Goal: Information Seeking & Learning: Compare options

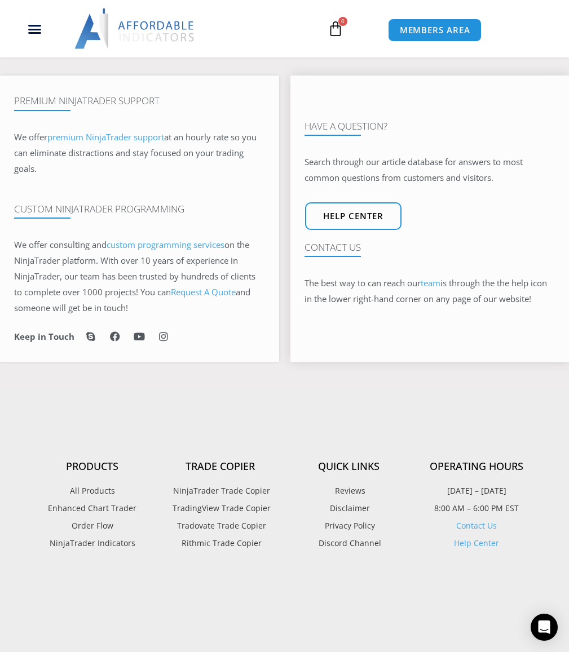
scroll to position [513, 0]
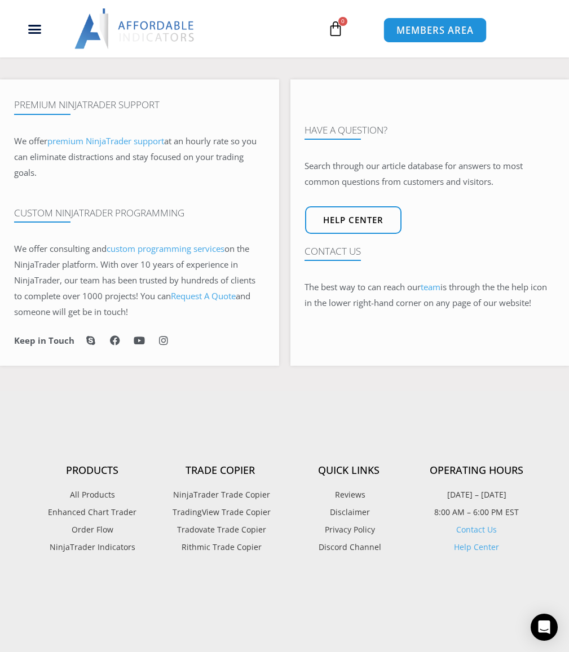
click at [440, 38] on link "MEMBERS AREA" at bounding box center [434, 29] width 103 height 25
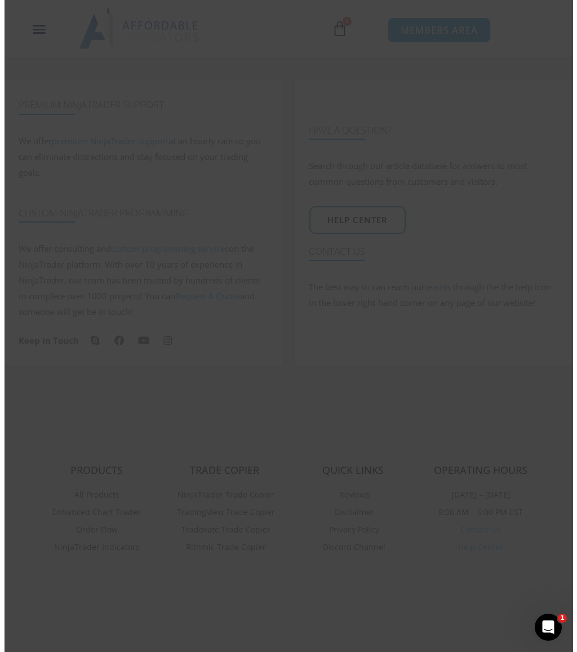
scroll to position [507, 0]
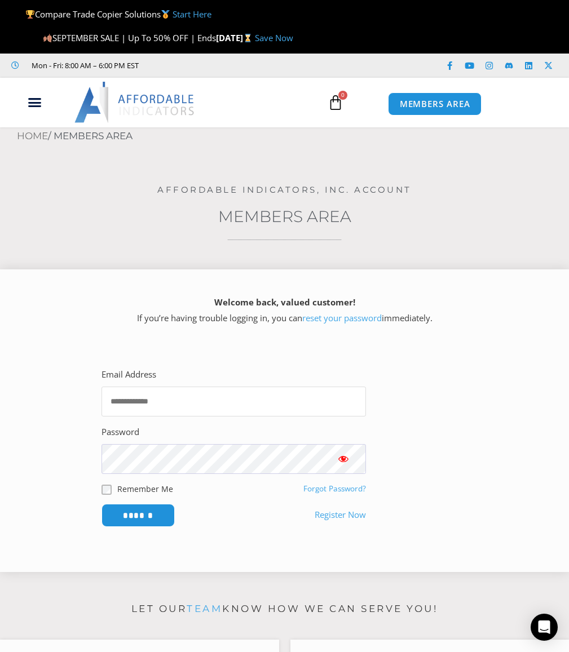
click at [179, 410] on input "Email Address" at bounding box center [233, 402] width 264 height 30
type input "**********"
click at [101, 504] on input "******" at bounding box center [137, 515] width 73 height 23
click at [316, 405] on input "Email Address" at bounding box center [233, 402] width 264 height 30
type input "**********"
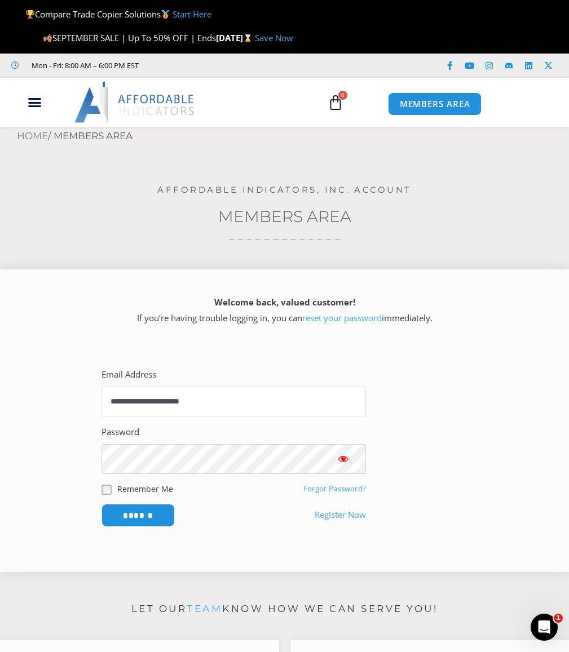
drag, startPoint x: 242, startPoint y: 405, endPoint x: 64, endPoint y: 393, distance: 178.4
click at [60, 384] on section "**********" at bounding box center [284, 446] width 540 height 199
click at [186, 406] on input "Email Address" at bounding box center [233, 402] width 264 height 30
type input "**********"
click at [101, 504] on input "******" at bounding box center [137, 515] width 73 height 23
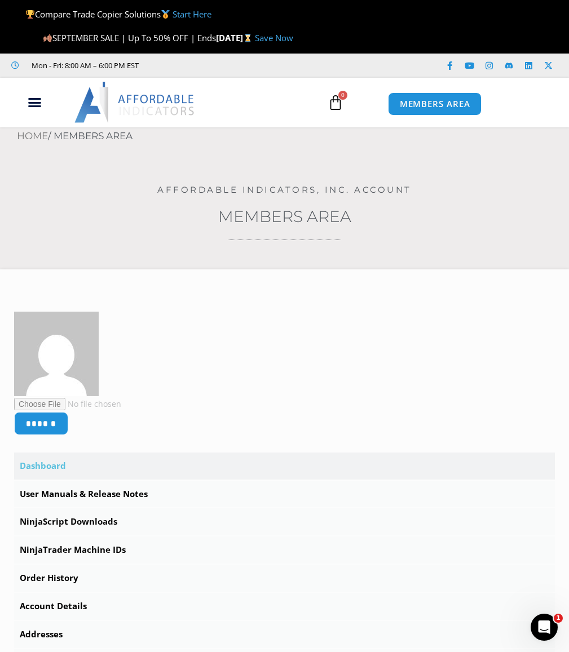
click at [293, 39] on link "Save Now" at bounding box center [274, 37] width 38 height 11
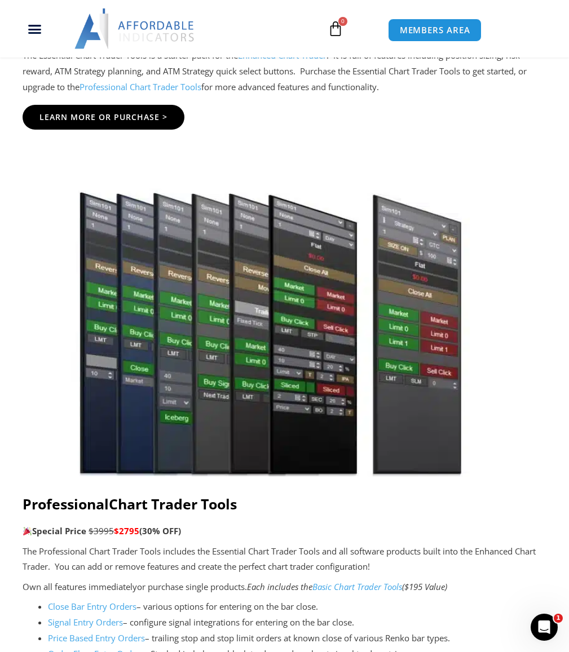
scroll to position [1972, 0]
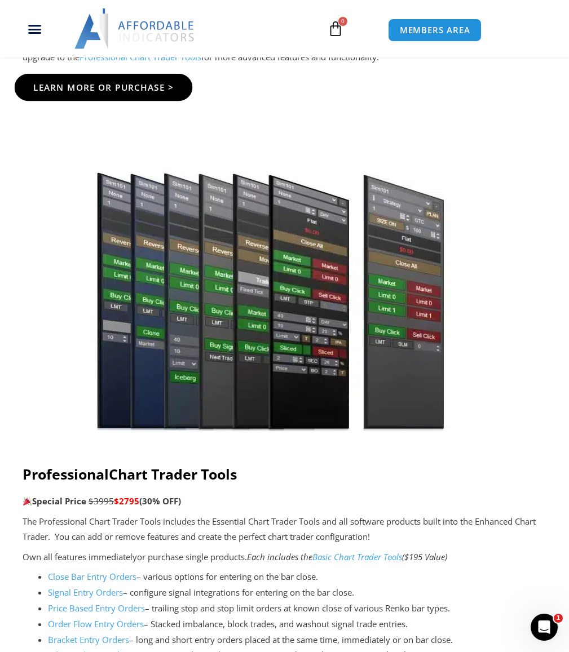
click at [72, 92] on span "Learn More Or Purchase >" at bounding box center [103, 87] width 141 height 8
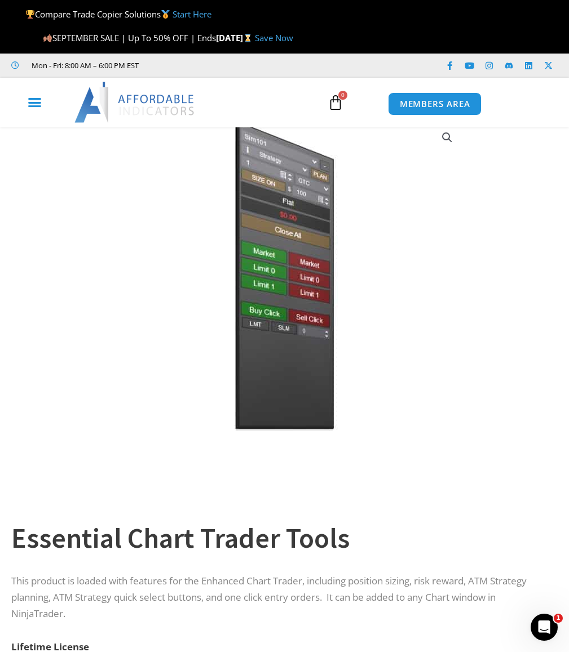
click at [35, 107] on icon "Menu Toggle" at bounding box center [35, 102] width 14 height 14
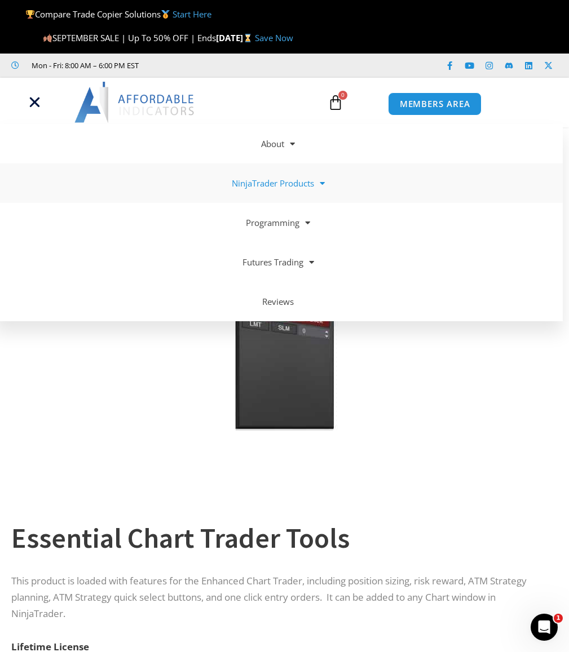
click at [308, 191] on link "NinjaTrader Products" at bounding box center [278, 182] width 569 height 39
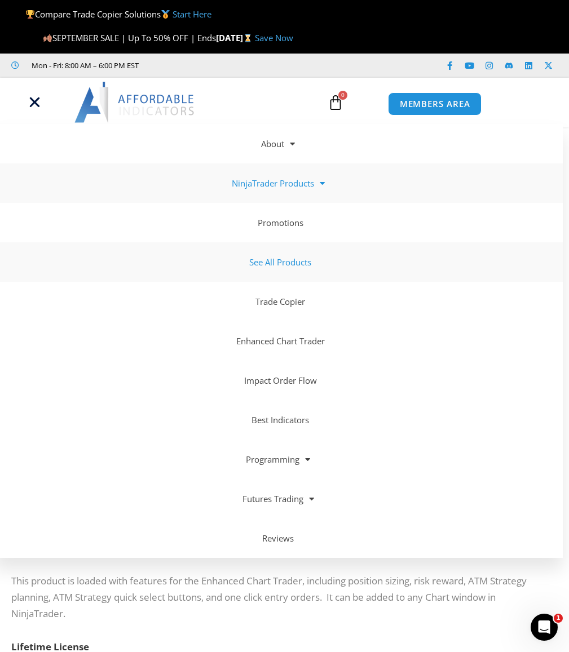
click at [277, 267] on link "See All Products" at bounding box center [278, 261] width 569 height 39
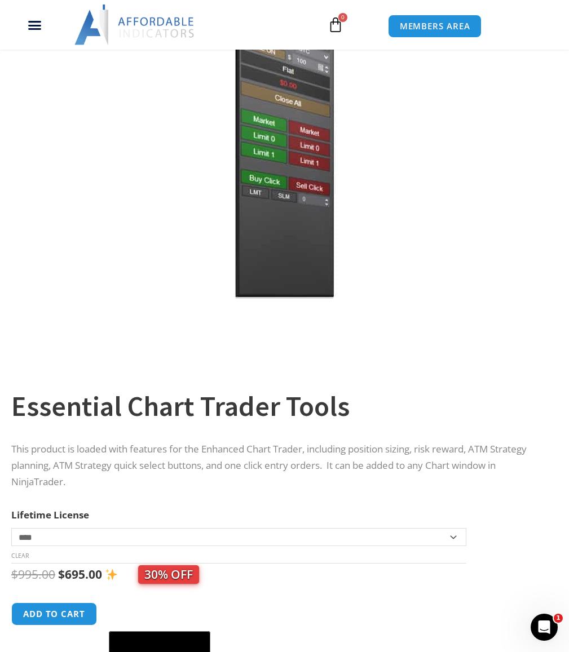
scroll to position [169, 0]
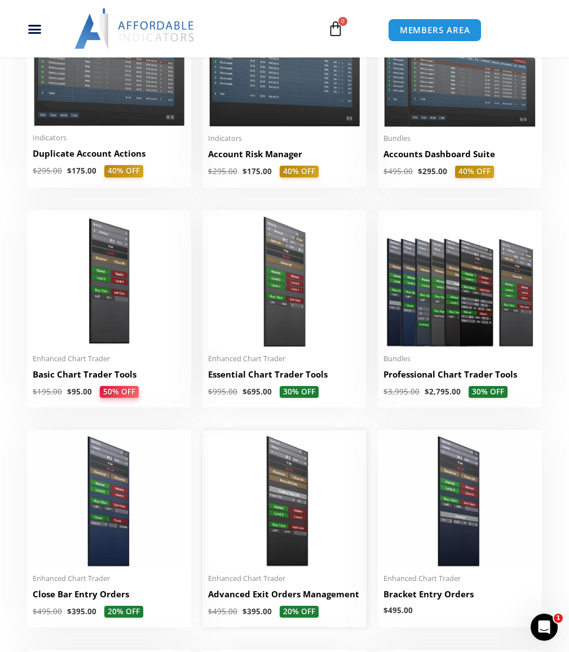
scroll to position [507, 0]
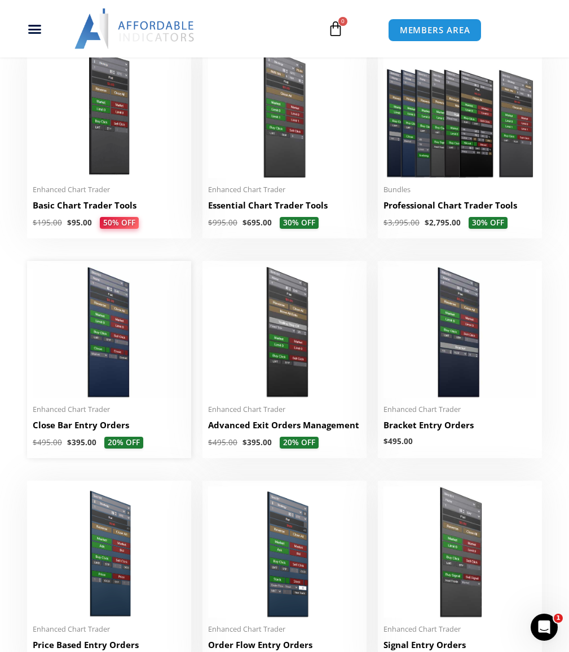
click at [119, 431] on h2 "Close Bar Entry Orders" at bounding box center [109, 425] width 153 height 12
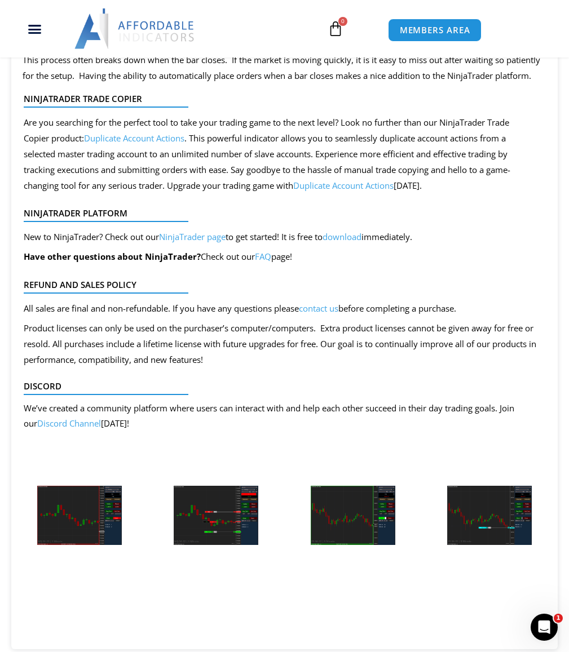
scroll to position [1465, 0]
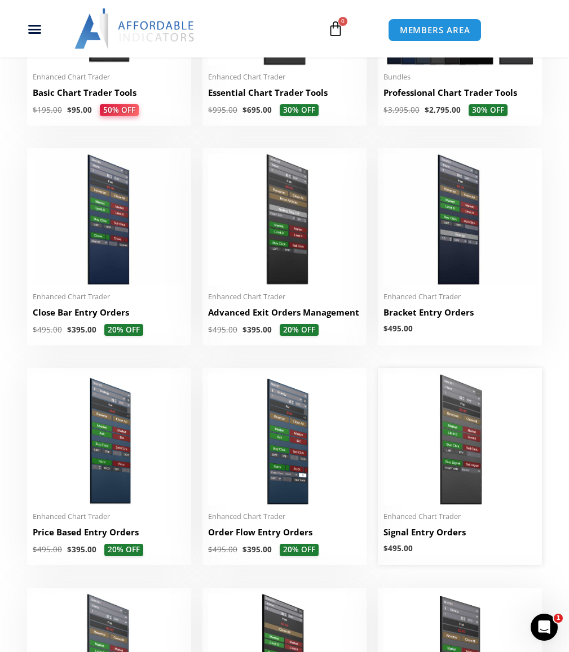
scroll to position [733, 0]
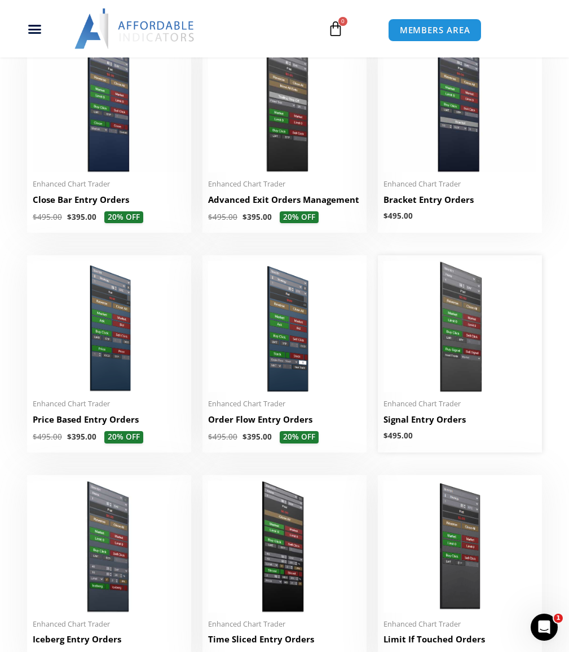
click at [429, 425] on h2 "Signal Entry Orders" at bounding box center [459, 420] width 153 height 12
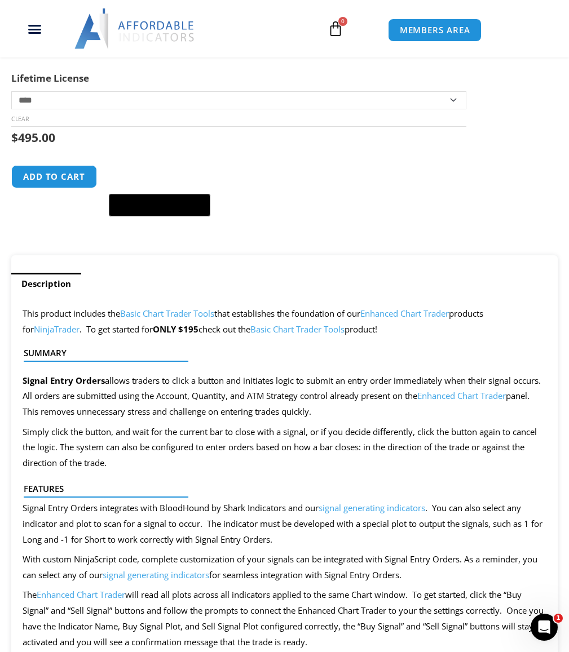
scroll to position [394, 0]
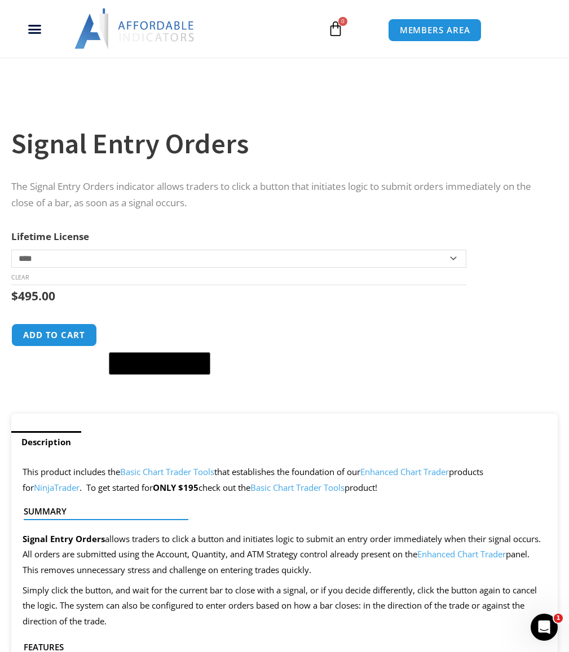
click at [261, 90] on div at bounding box center [284, 77] width 546 height 48
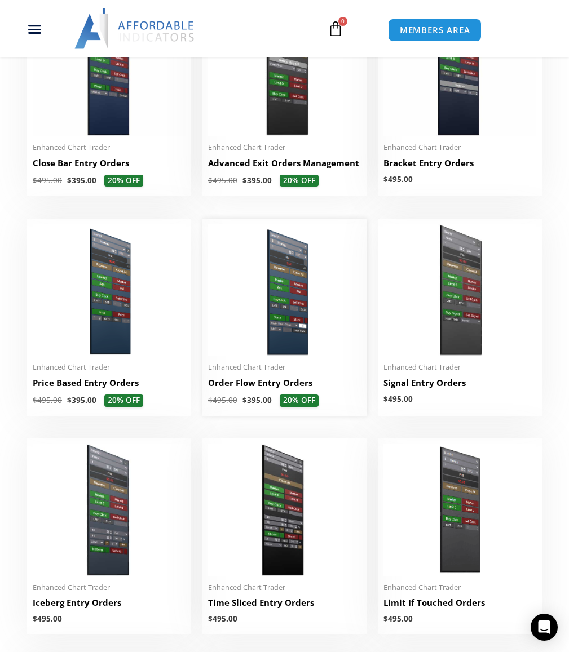
scroll to position [789, 0]
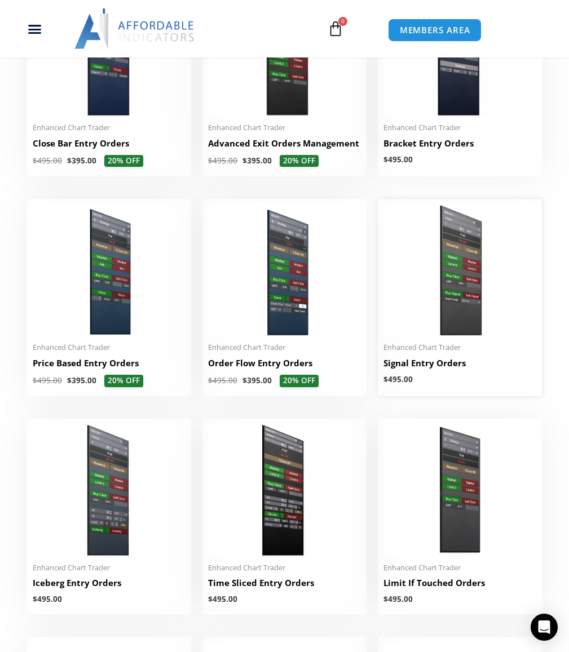
click at [449, 369] on h2 "Signal Entry Orders" at bounding box center [459, 363] width 153 height 12
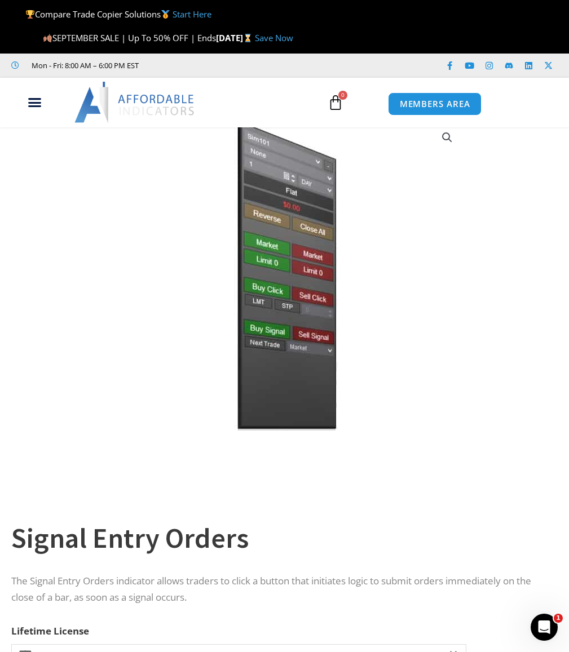
click at [308, 391] on img at bounding box center [284, 275] width 362 height 312
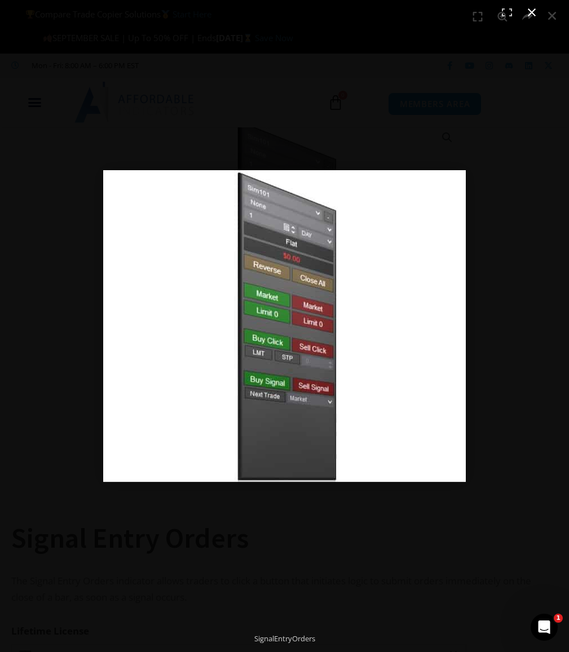
click at [489, 143] on div "Full screen image" at bounding box center [284, 326] width 569 height 652
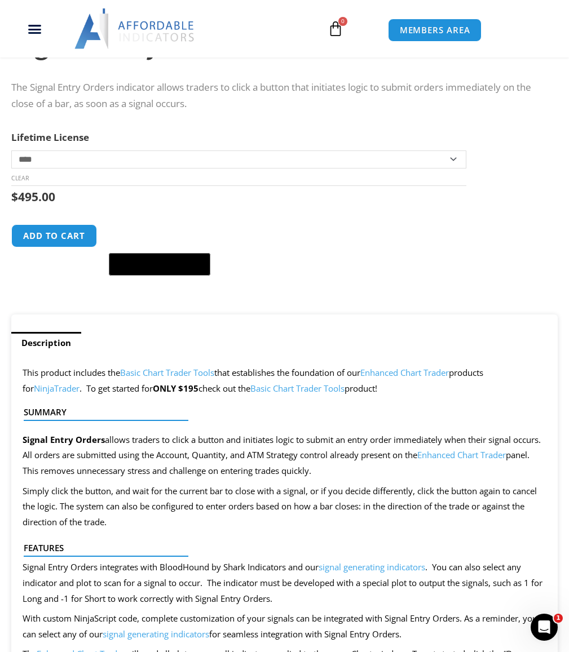
scroll to position [451, 0]
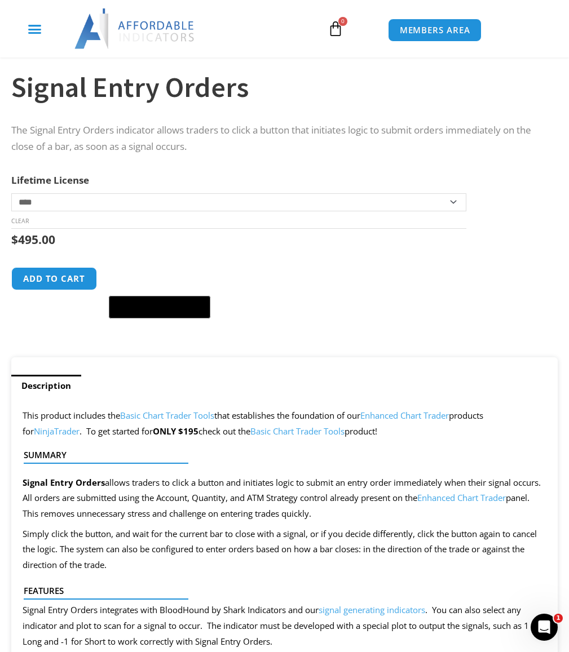
click at [32, 23] on icon "Menu Toggle" at bounding box center [35, 29] width 14 height 14
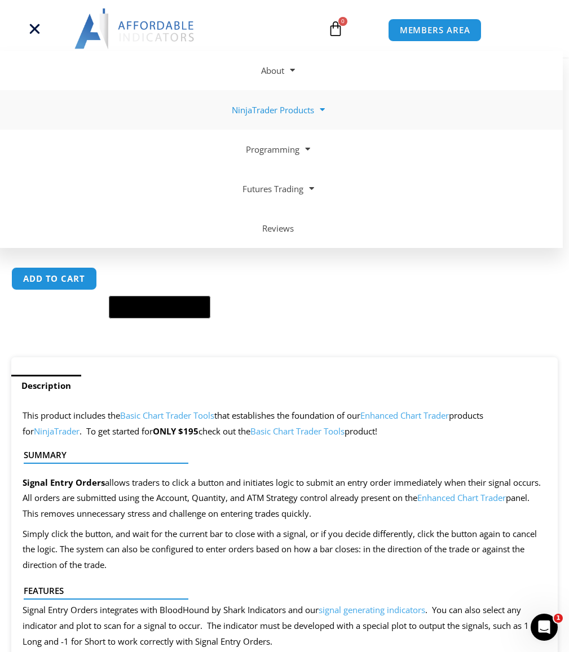
click at [325, 111] on span at bounding box center [319, 110] width 11 height 20
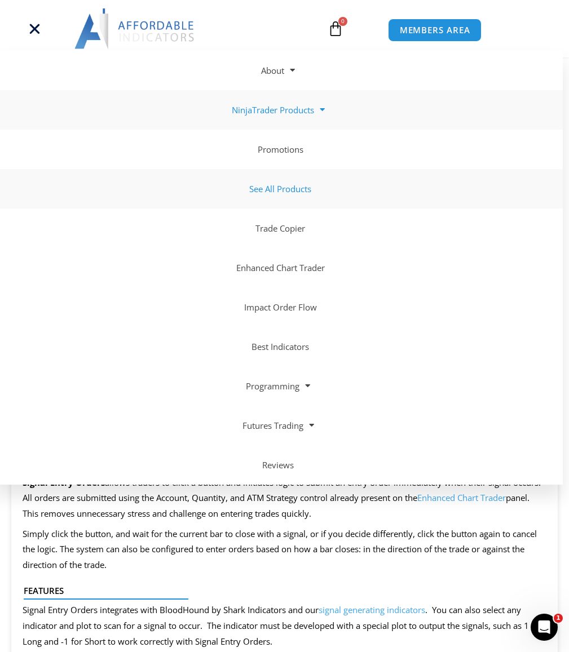
click at [298, 189] on link "See All Products" at bounding box center [278, 188] width 569 height 39
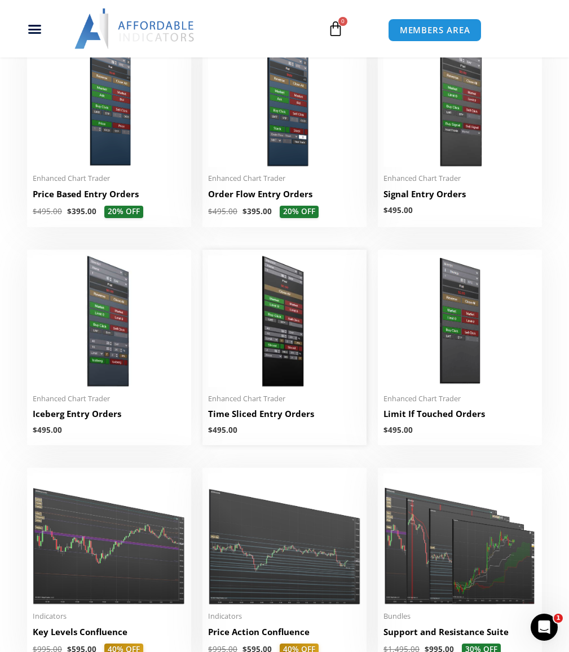
scroll to position [1071, 0]
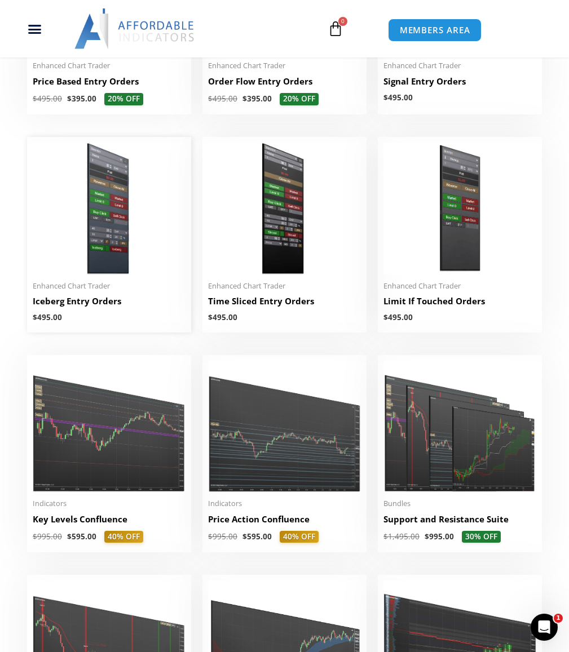
click at [97, 307] on h2 "Iceberg Entry Orders" at bounding box center [109, 301] width 153 height 12
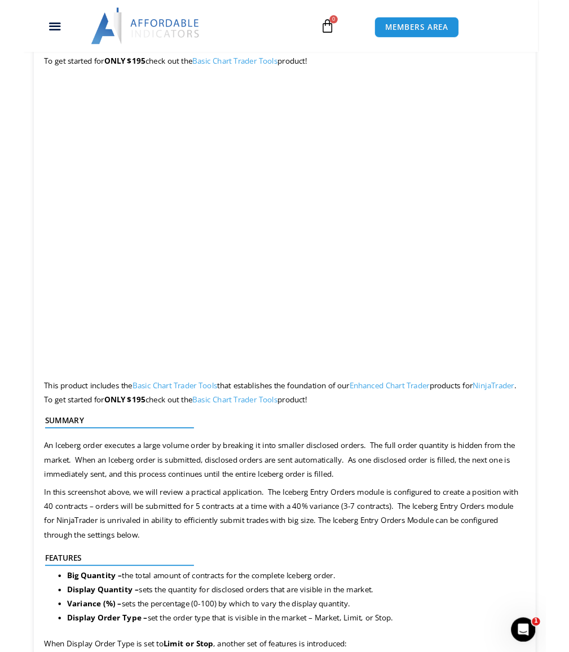
scroll to position [845, 0]
